Goal: Entertainment & Leisure: Consume media (video, audio)

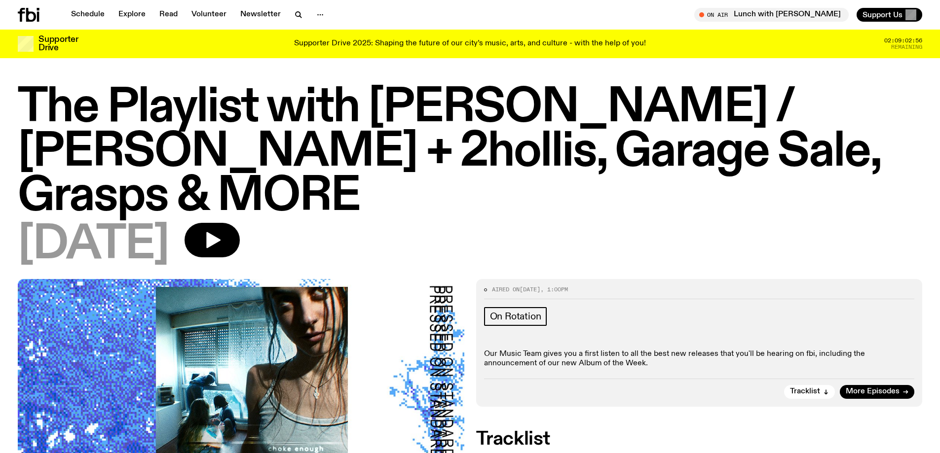
scroll to position [291, 0]
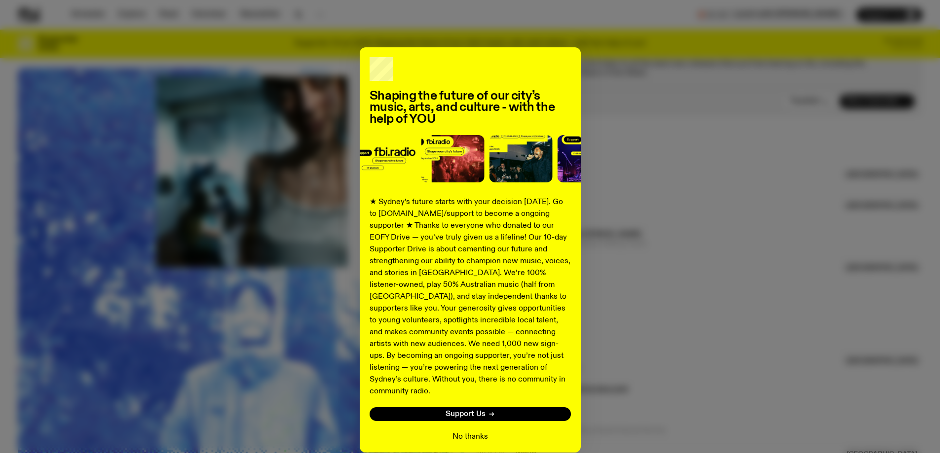
click at [476, 431] on button "No thanks" at bounding box center [470, 437] width 36 height 12
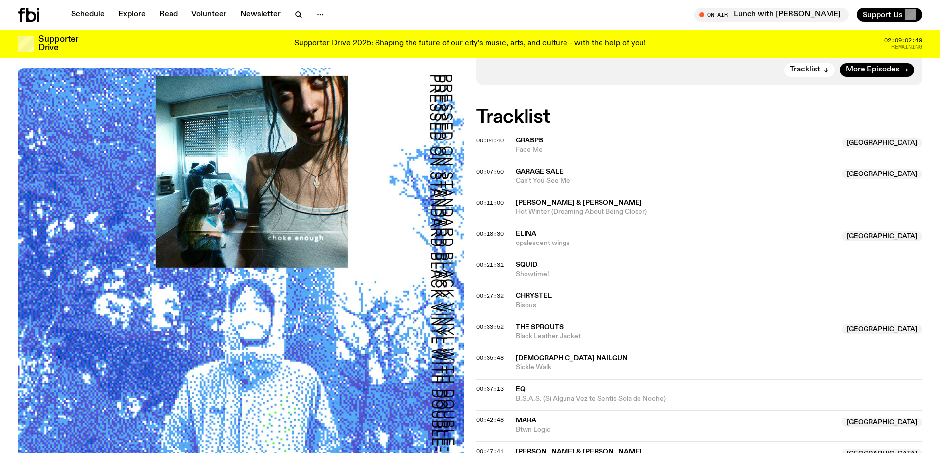
scroll to position [192, 0]
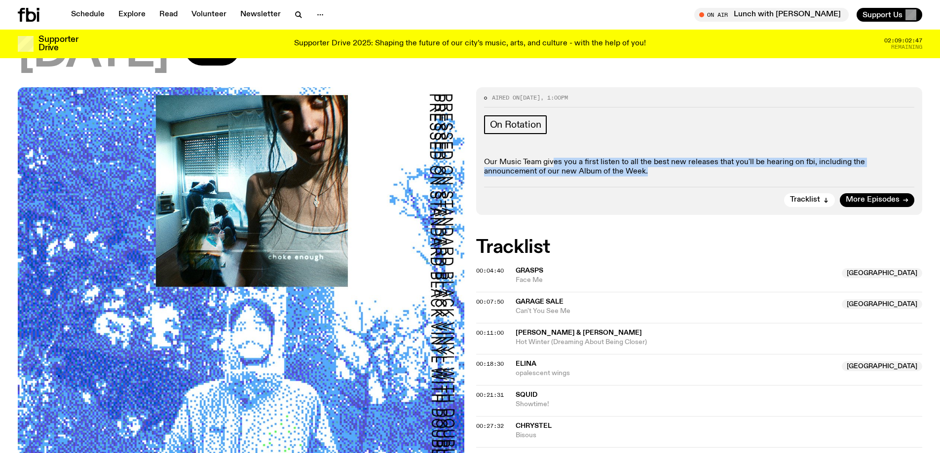
drag, startPoint x: 551, startPoint y: 163, endPoint x: 629, endPoint y: 175, distance: 78.4
click at [629, 175] on p "Our Music Team gives you a first listen to all the best new releases that you'l…" at bounding box center [699, 167] width 431 height 19
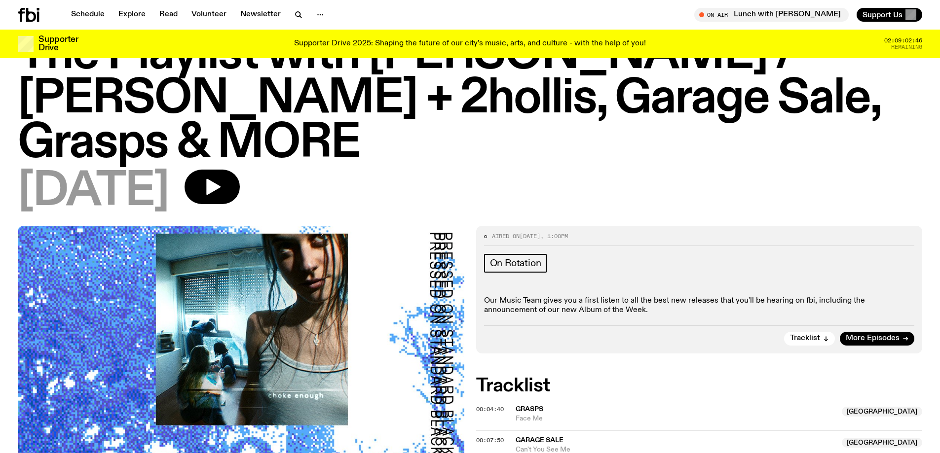
scroll to position [0, 0]
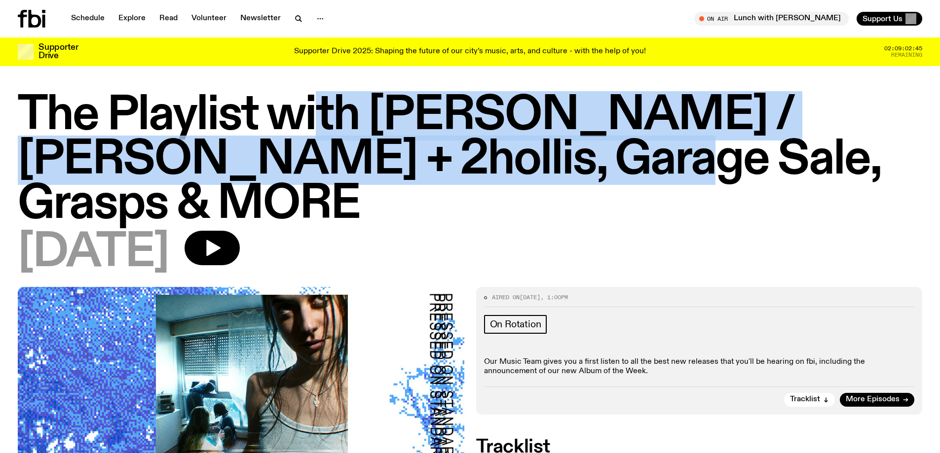
drag, startPoint x: 322, startPoint y: 112, endPoint x: 532, endPoint y: 168, distance: 217.7
click at [532, 168] on h1 "The Playlist with [PERSON_NAME] / [PERSON_NAME] + 2hollis, Garage Sale, Grasps …" at bounding box center [470, 160] width 904 height 133
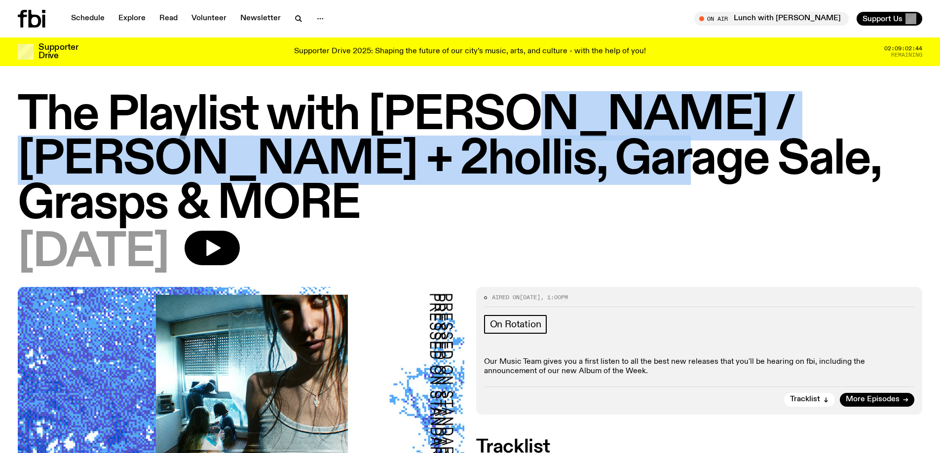
drag, startPoint x: 514, startPoint y: 138, endPoint x: 513, endPoint y: 170, distance: 32.1
click at [513, 170] on h1 "The Playlist with [PERSON_NAME] / [PERSON_NAME] + 2hollis, Garage Sale, Grasps …" at bounding box center [470, 160] width 904 height 133
